Goal: Task Accomplishment & Management: Manage account settings

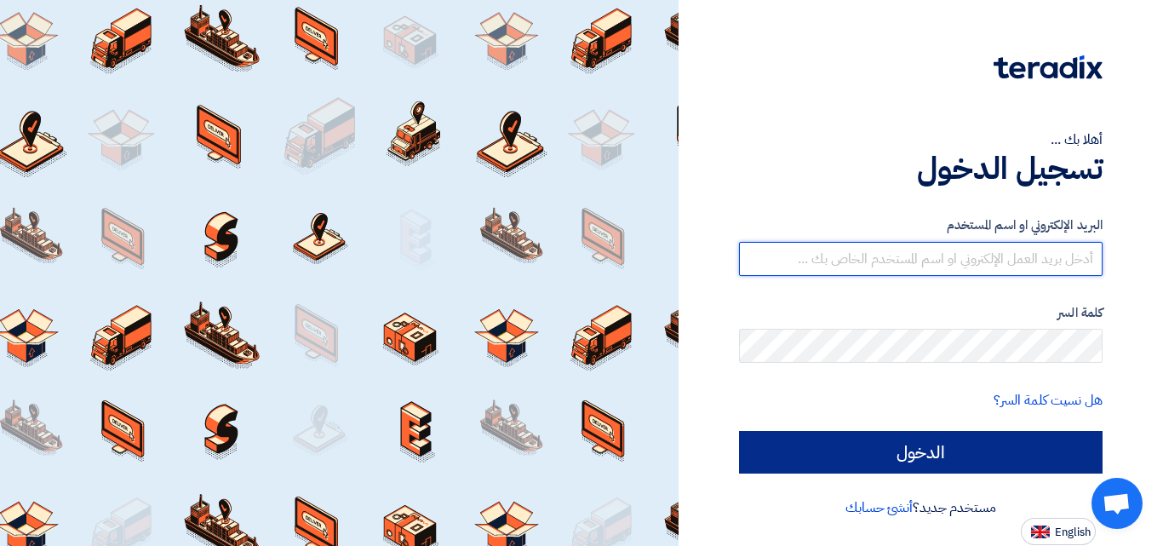
type input "[PERSON_NAME][EMAIL_ADDRESS][DOMAIN_NAME]"
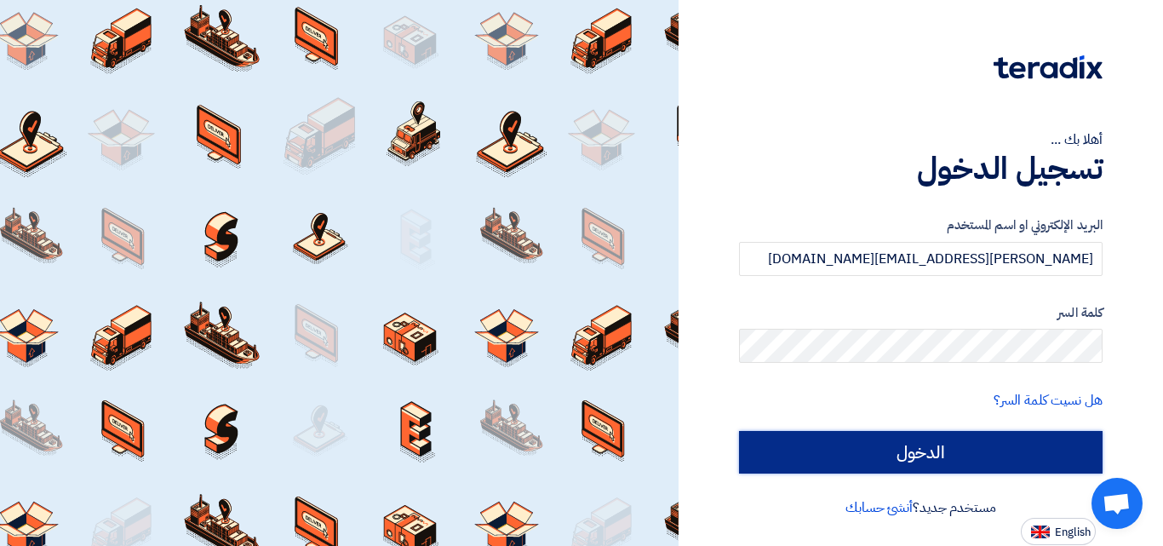
click at [962, 443] on input "الدخول" at bounding box center [920, 452] width 363 height 43
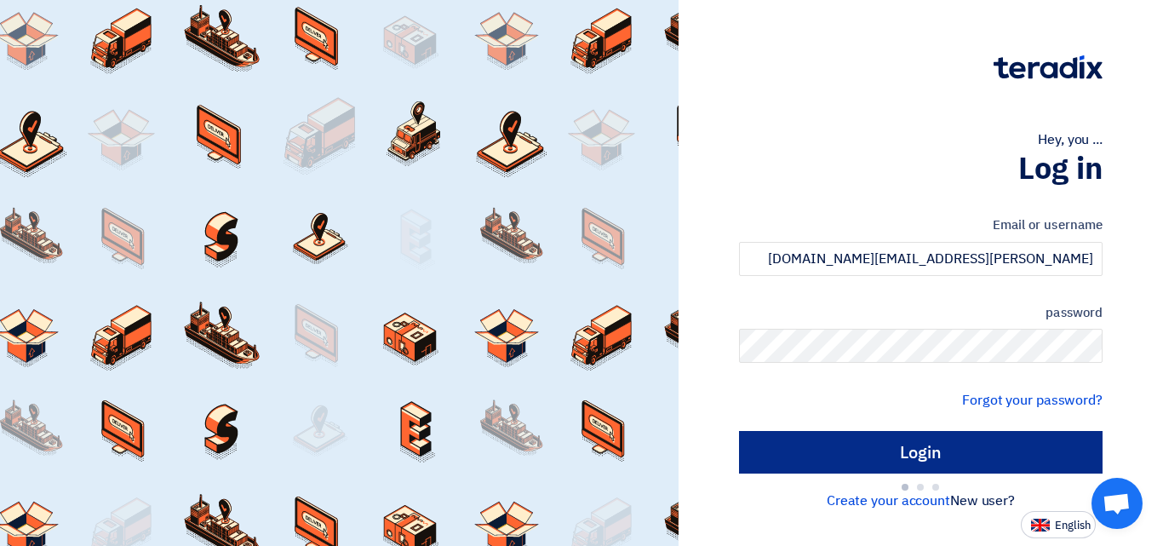
type input "Sign in"
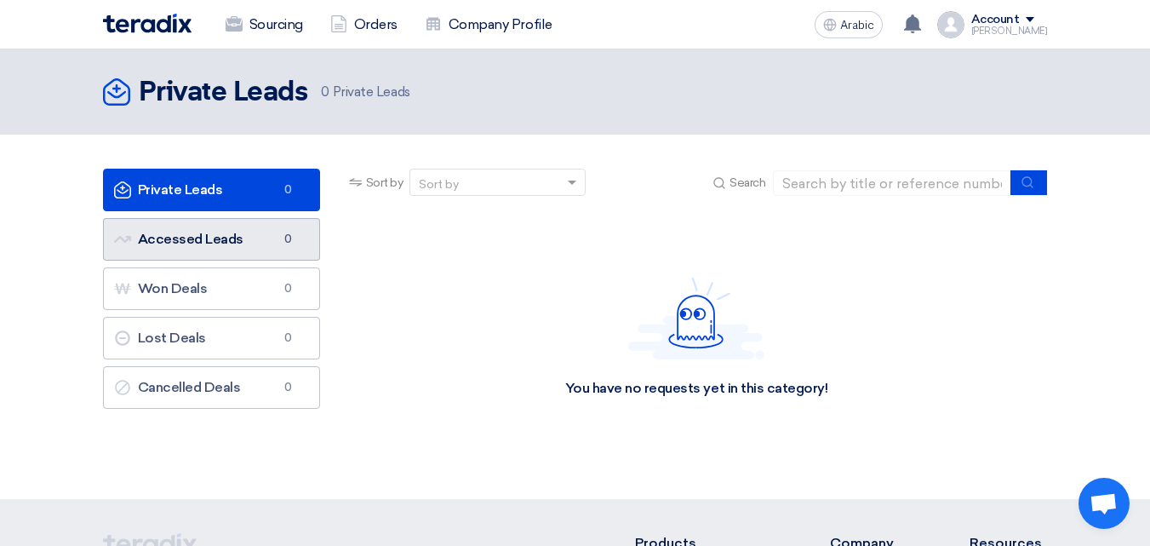
click at [192, 249] on link "Accessed Leads Accessed Leads 0" at bounding box center [211, 239] width 217 height 43
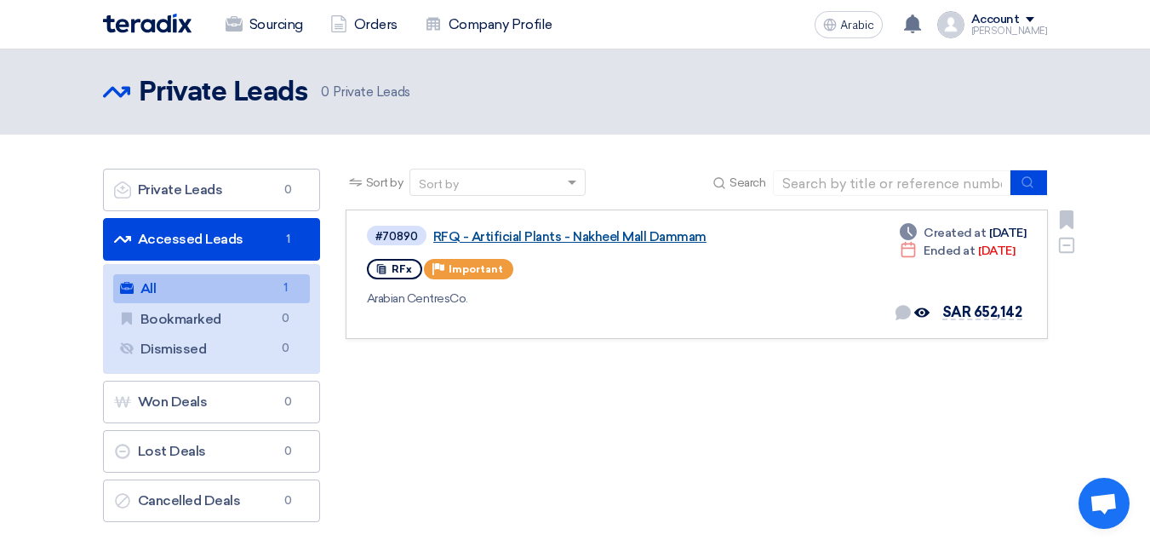
click at [545, 238] on font "RFQ - Artificial Plants - Nakheel Mall Dammam" at bounding box center [569, 236] width 273 height 15
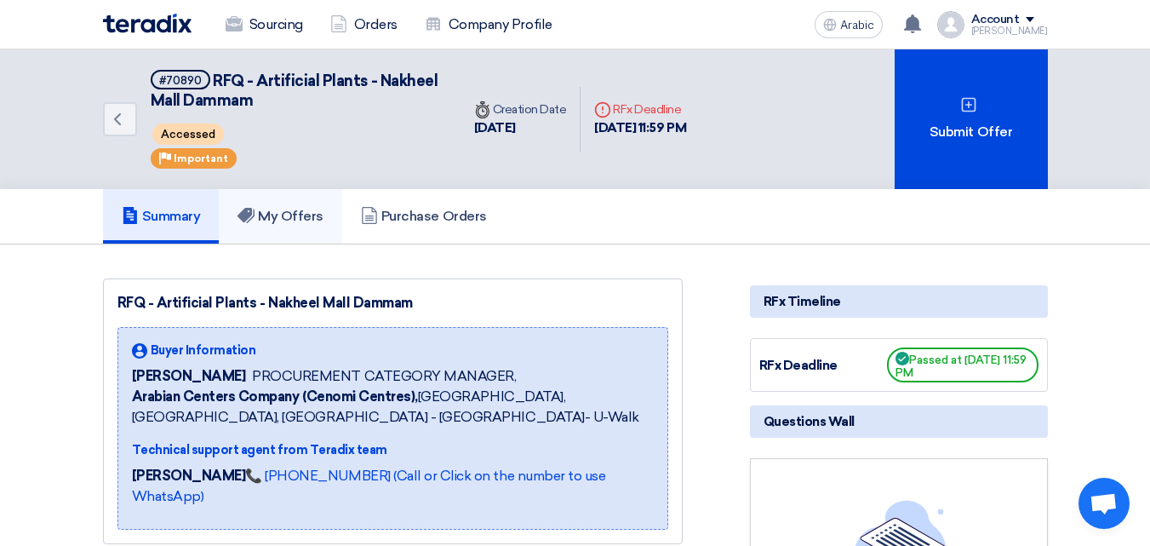
click at [314, 216] on font "My Offers" at bounding box center [291, 216] width 66 height 16
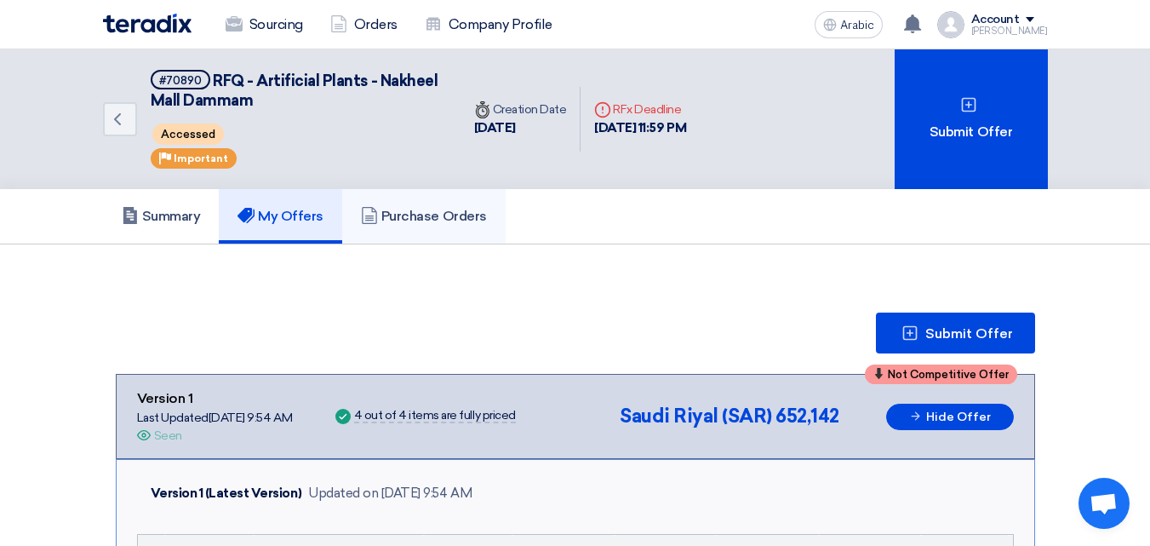
drag, startPoint x: 420, startPoint y: 203, endPoint x: 430, endPoint y: 209, distance: 11.8
click at [420, 204] on link "Purchase Orders" at bounding box center [423, 216] width 163 height 54
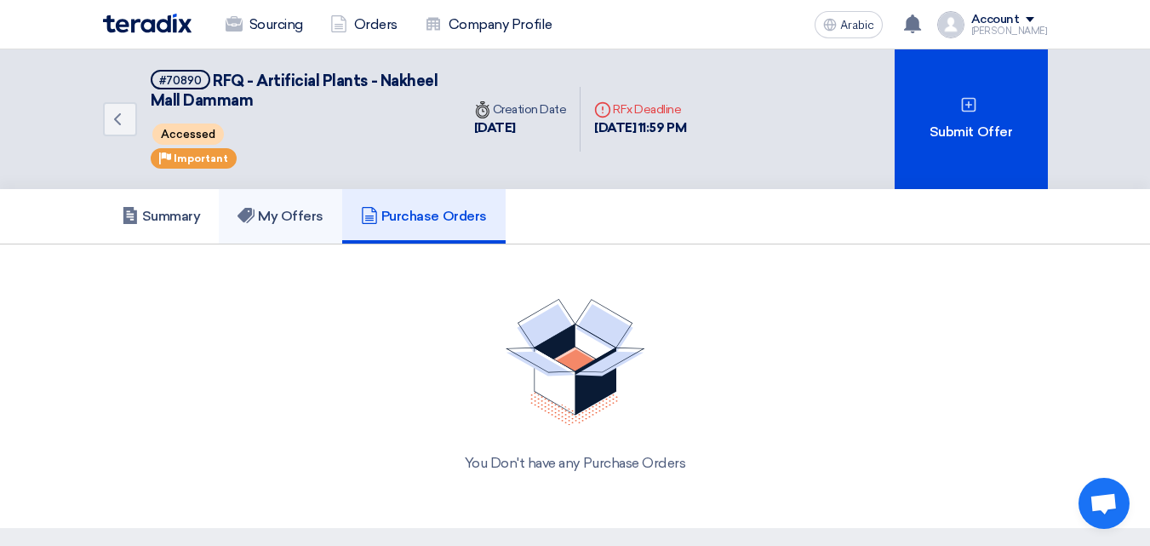
click at [306, 211] on font "My Offers" at bounding box center [291, 216] width 66 height 16
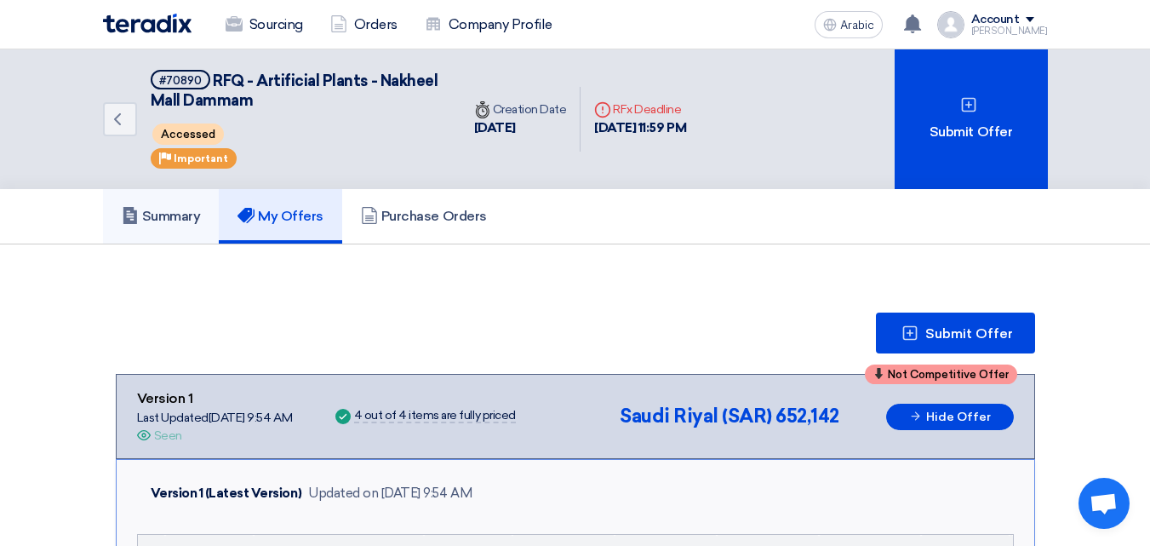
click at [170, 220] on font "Summary" at bounding box center [171, 216] width 59 height 16
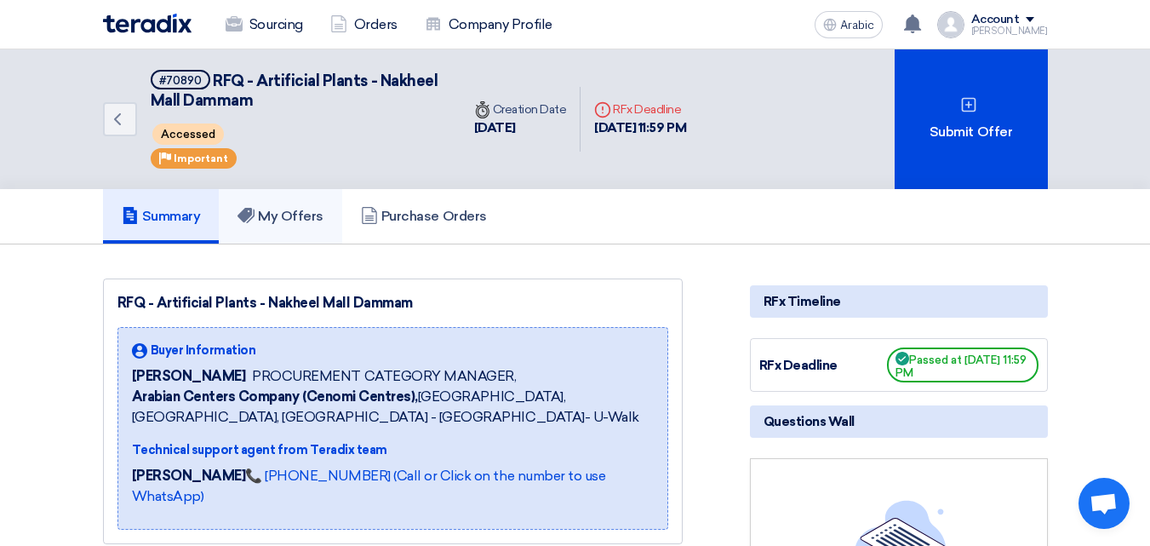
click at [277, 227] on link "My Offers" at bounding box center [280, 216] width 123 height 54
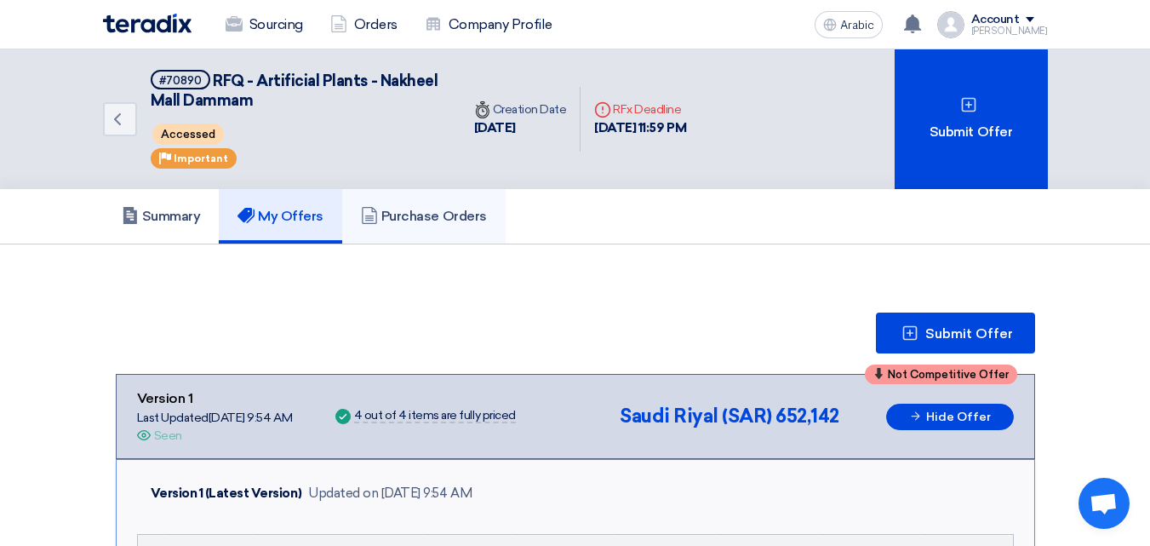
click at [426, 226] on link "Purchase Orders" at bounding box center [423, 216] width 163 height 54
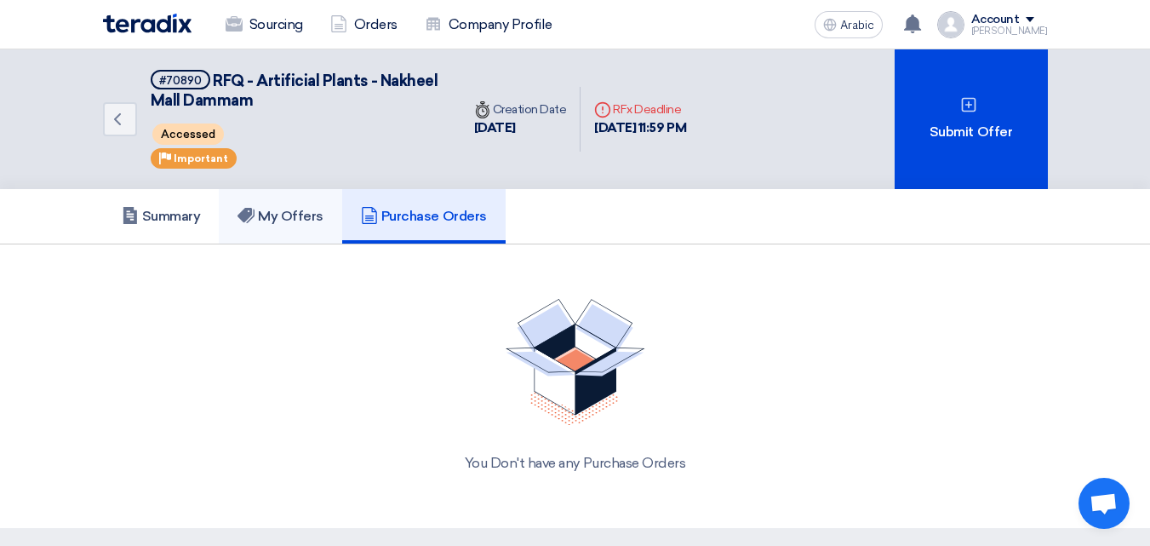
click at [300, 215] on font "My Offers" at bounding box center [291, 216] width 66 height 16
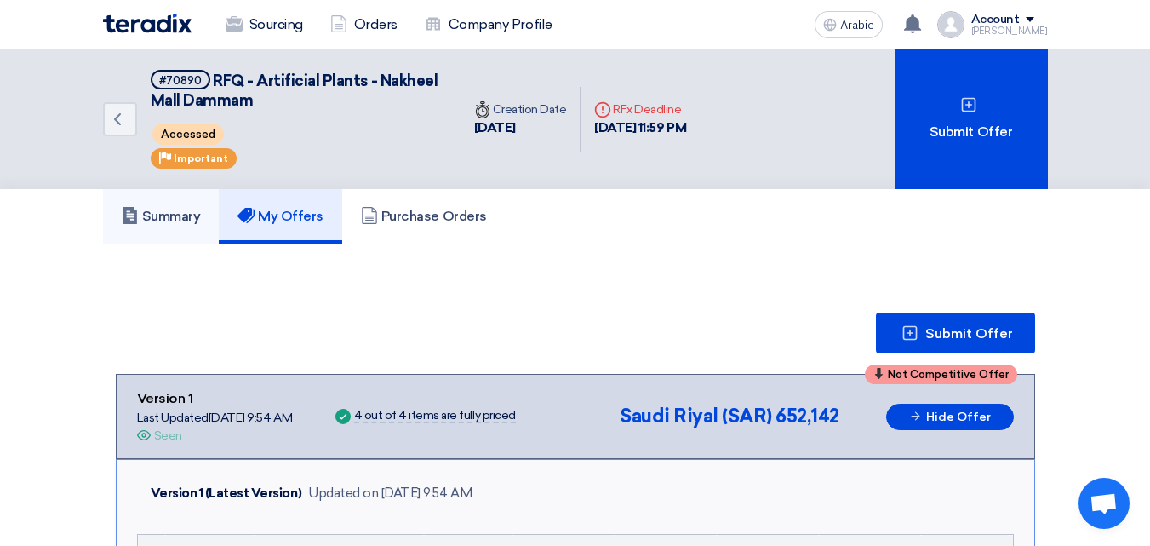
click at [198, 213] on font "Summary" at bounding box center [171, 216] width 59 height 16
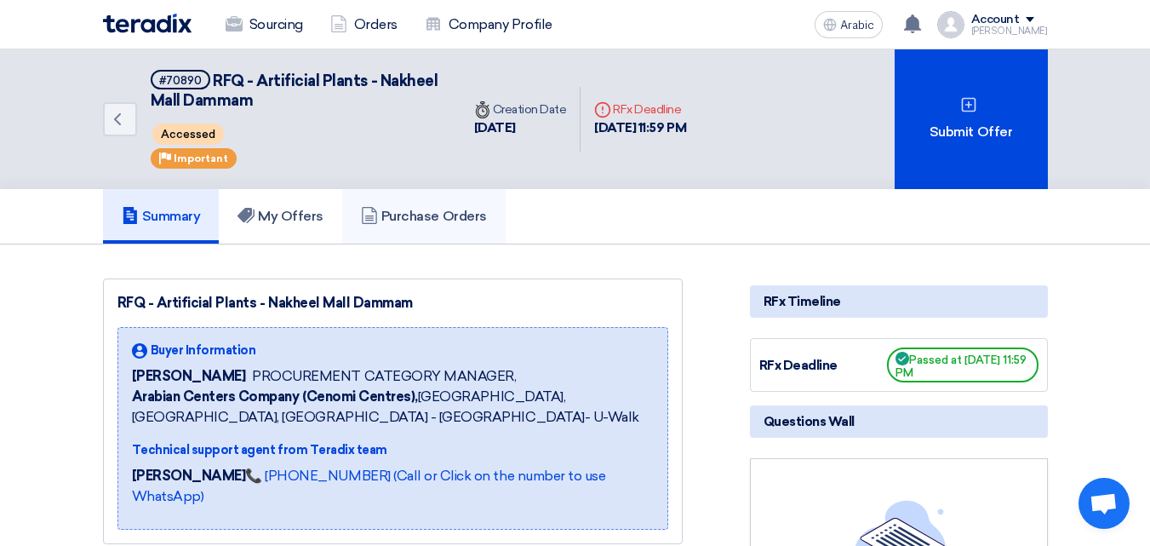
click at [426, 215] on font "Purchase Orders" at bounding box center [434, 216] width 106 height 16
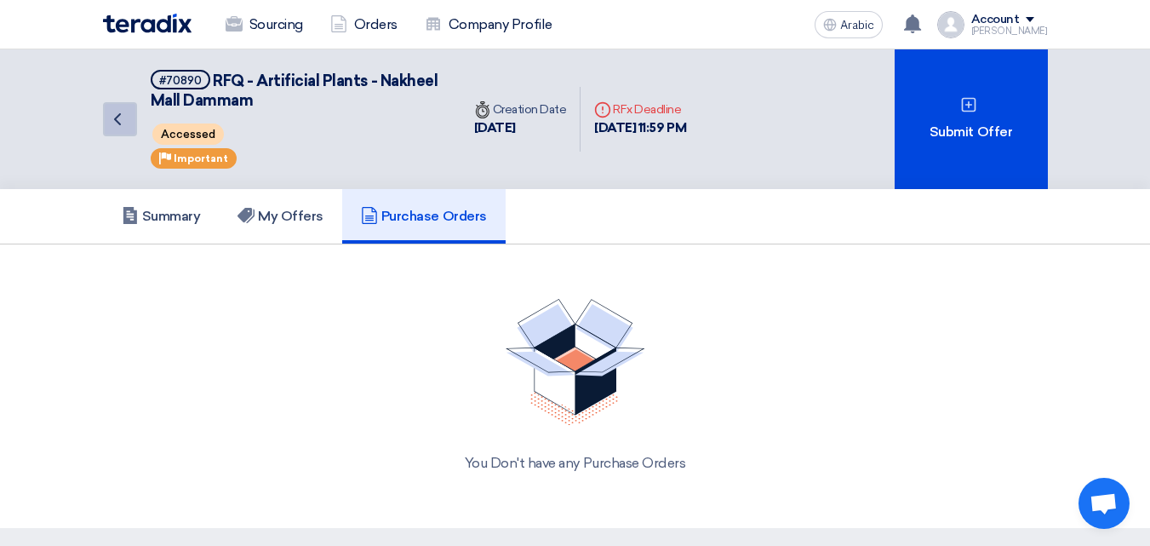
click at [117, 124] on icon "Back" at bounding box center [117, 119] width 20 height 20
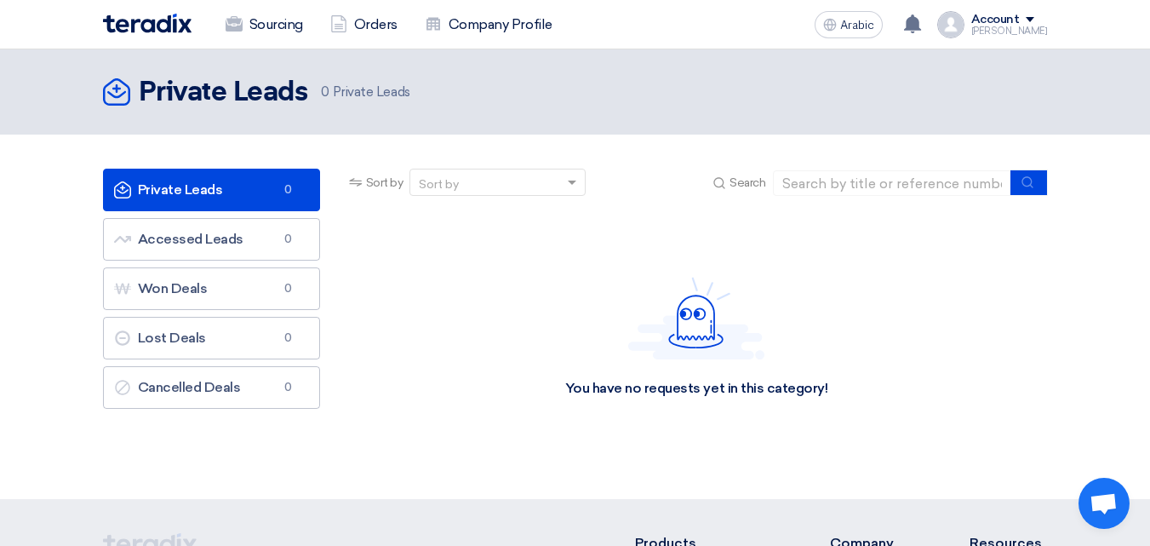
click at [232, 186] on link "Private Leads Private Leads 0" at bounding box center [211, 190] width 217 height 43
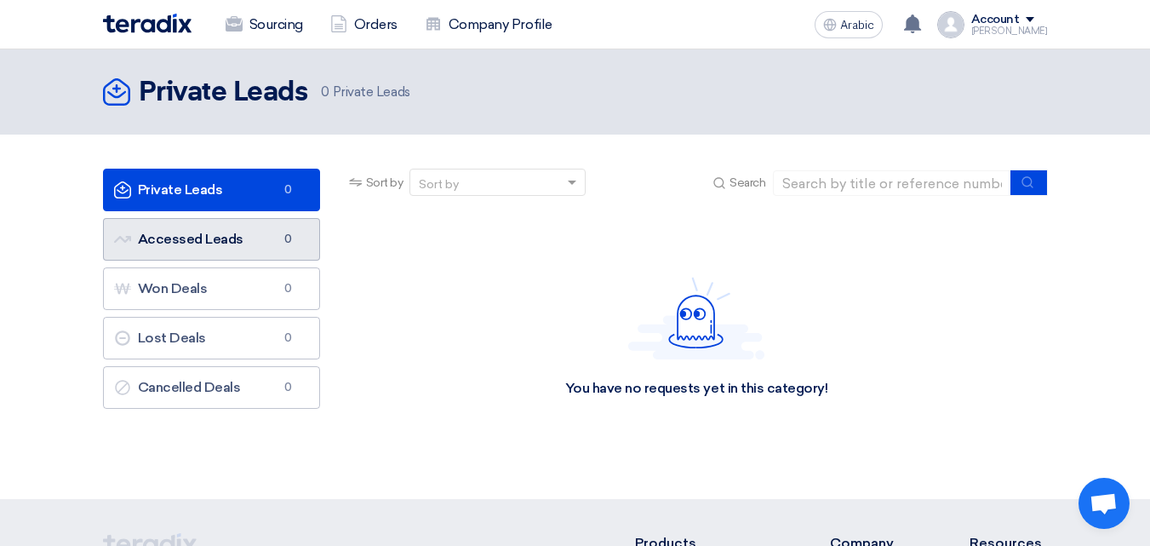
drag, startPoint x: 228, startPoint y: 238, endPoint x: 388, endPoint y: 256, distance: 161.0
click at [229, 238] on font "Accessed Leads" at bounding box center [191, 239] width 106 height 16
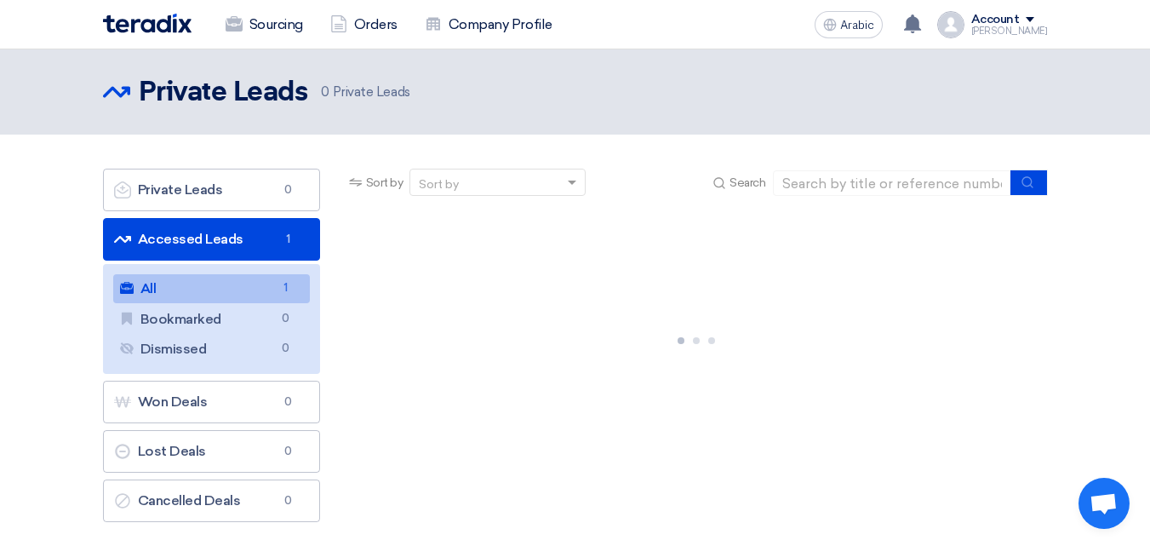
click at [278, 289] on span "1" at bounding box center [286, 288] width 20 height 18
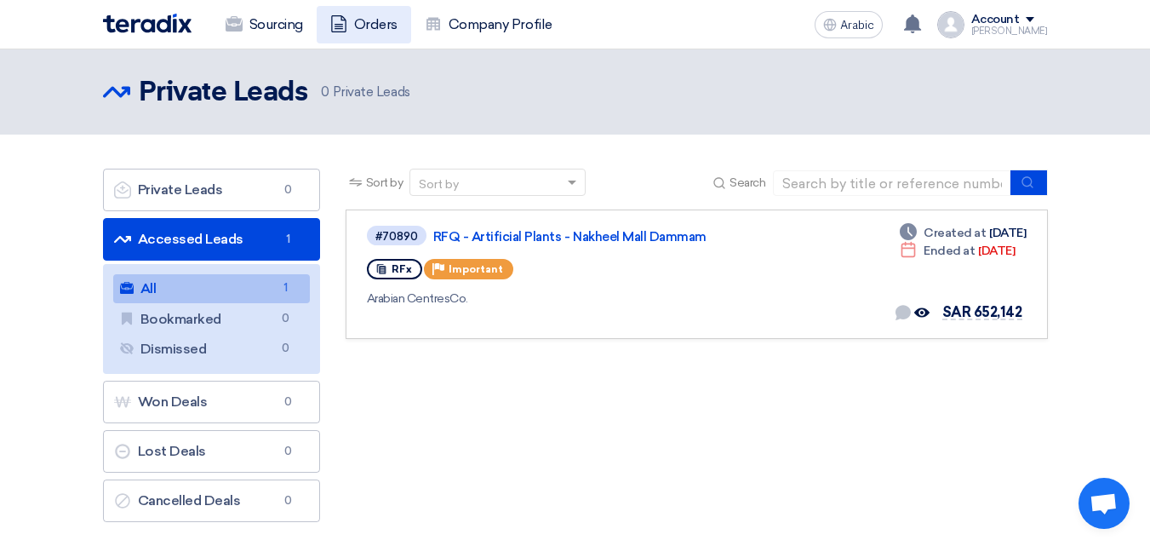
click at [358, 31] on font "Orders" at bounding box center [375, 24] width 43 height 16
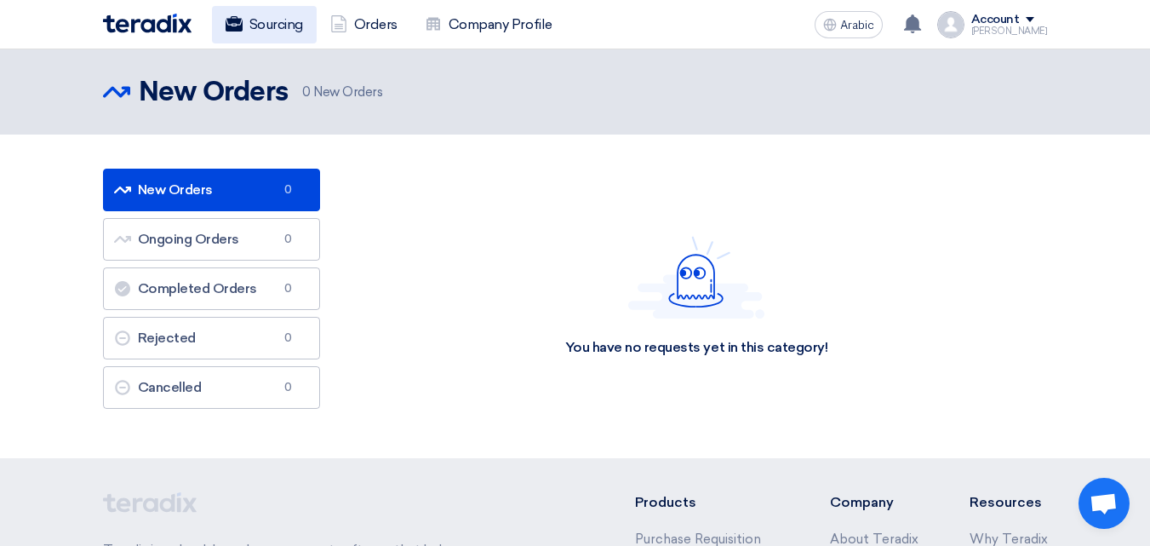
click at [261, 20] on font "Sourcing" at bounding box center [276, 24] width 54 height 16
